Goal: Information Seeking & Learning: Learn about a topic

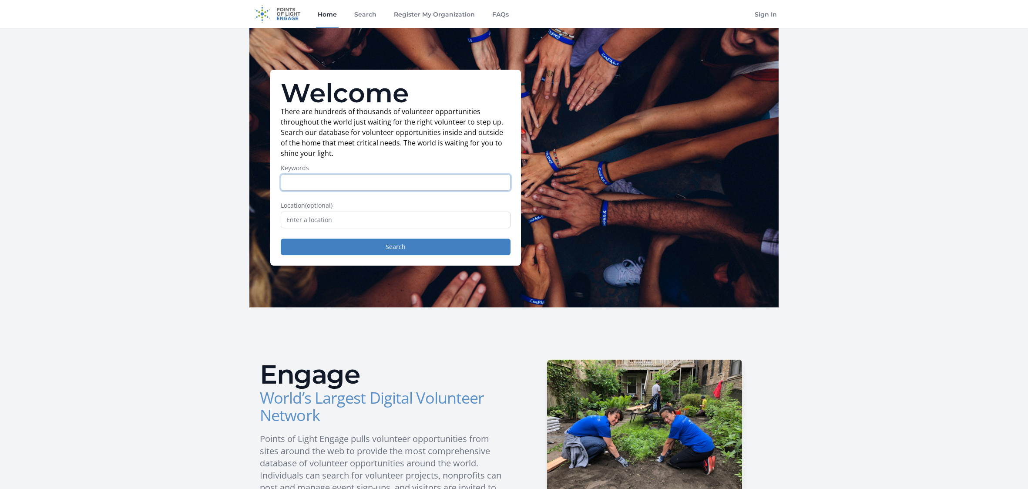
click at [373, 177] on input "Keywords" at bounding box center [396, 182] width 230 height 17
paste input "Suicide"
type input "Suicide"
click at [342, 220] on input "text" at bounding box center [396, 220] width 230 height 17
click at [331, 251] on button "Search" at bounding box center [396, 247] width 230 height 17
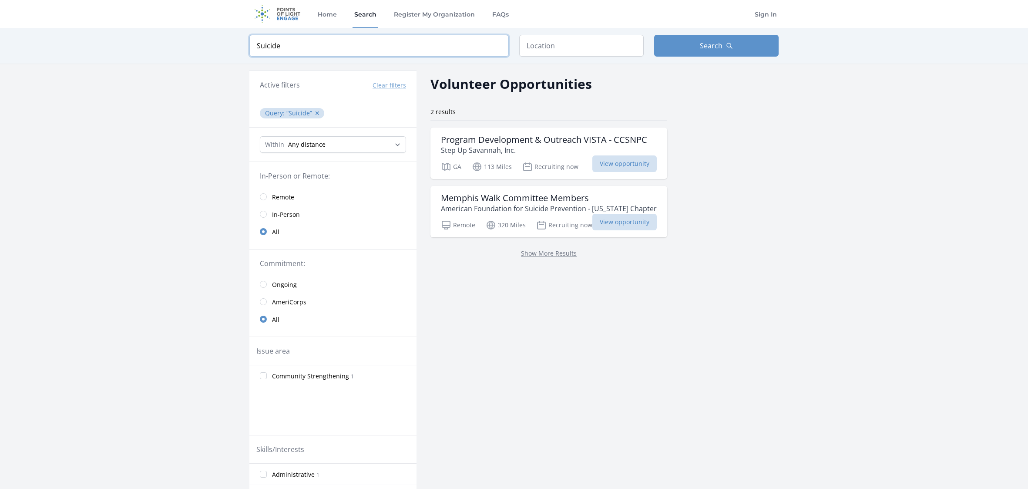
drag, startPoint x: 289, startPoint y: 45, endPoint x: 211, endPoint y: 39, distance: 78.2
click at [211, 39] on div "Keyword Suicide Location Search" at bounding box center [514, 46] width 1028 height 36
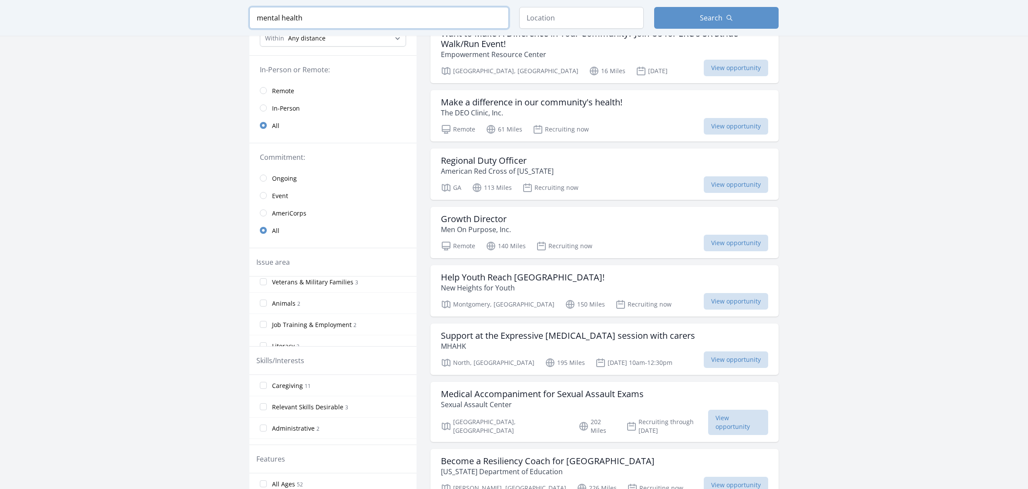
scroll to position [112, 0]
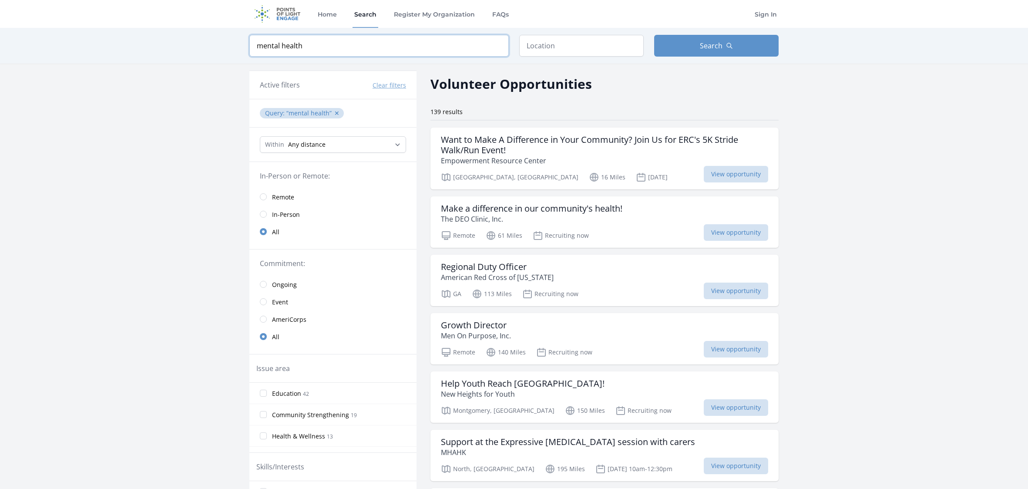
type input "mental health"
click at [569, 50] on input "text" at bounding box center [581, 46] width 124 height 22
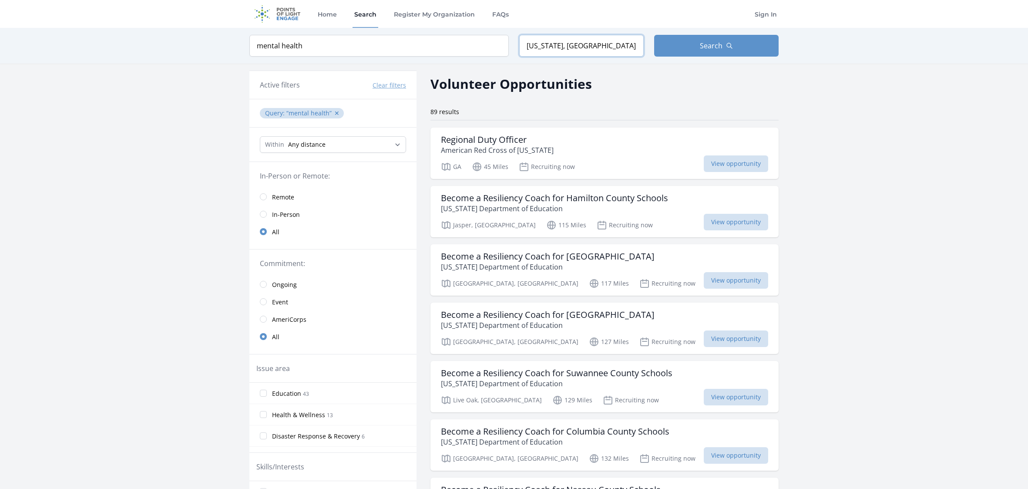
type input "Georgia, USA"
click at [275, 146] on select "Any distance , 5 Miles , 20 Miles , 50 Miles , 100 Miles" at bounding box center [333, 144] width 146 height 17
select select "8046"
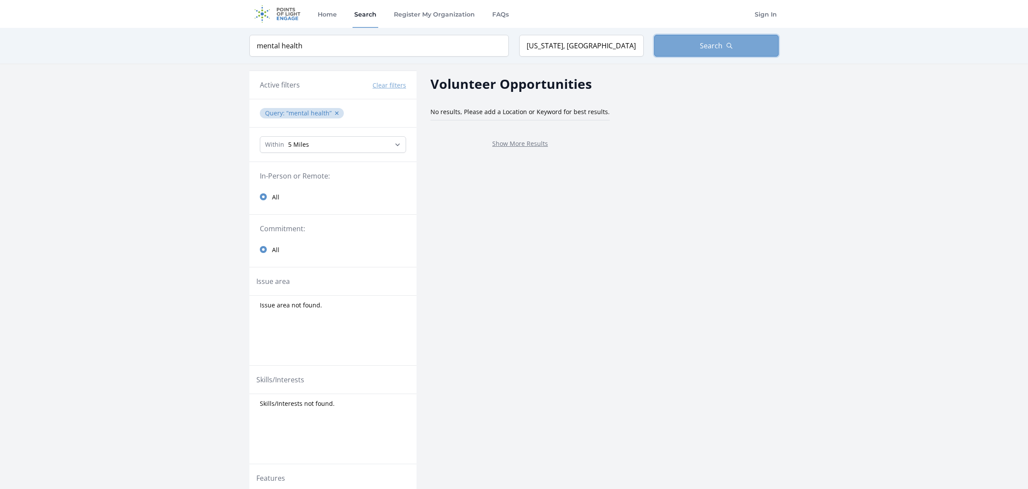
click at [708, 47] on span "Search" at bounding box center [711, 45] width 23 height 10
click at [330, 142] on select "Any distance , 5 Miles , 20 Miles , 50 Miles , 100 Miles" at bounding box center [333, 144] width 146 height 17
select select "80467"
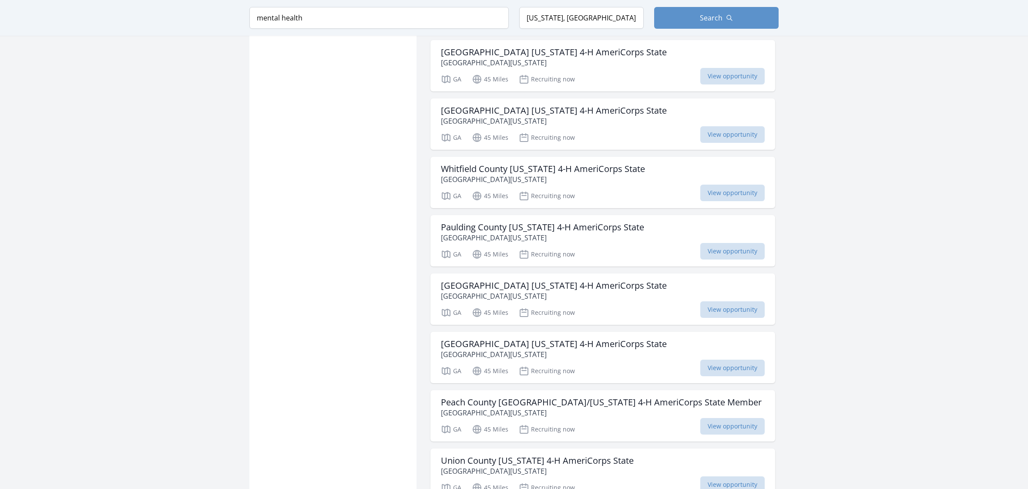
scroll to position [837, 0]
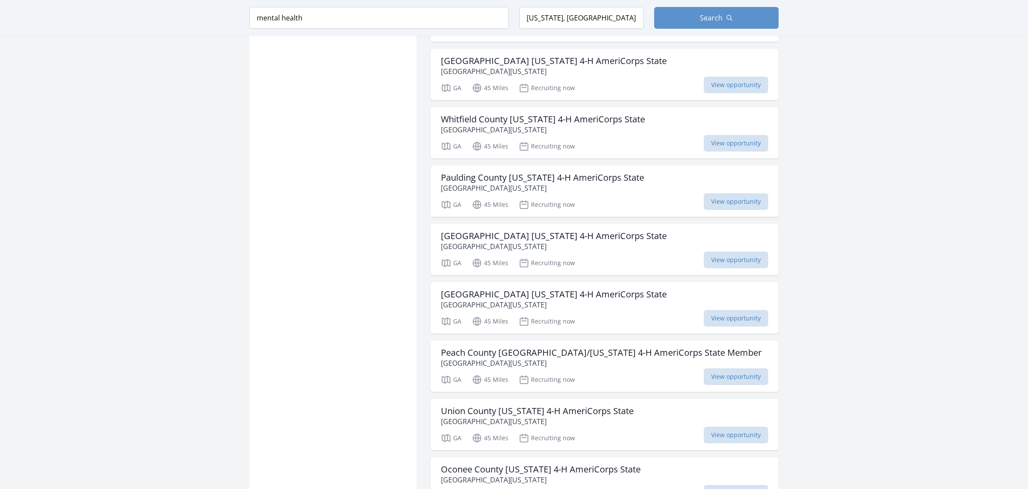
click at [901, 102] on main "Keyword mental health Location Georgia, USA Search Active filters Clear filters…" at bounding box center [514, 25] width 1028 height 1668
